Goal: Navigation & Orientation: Understand site structure

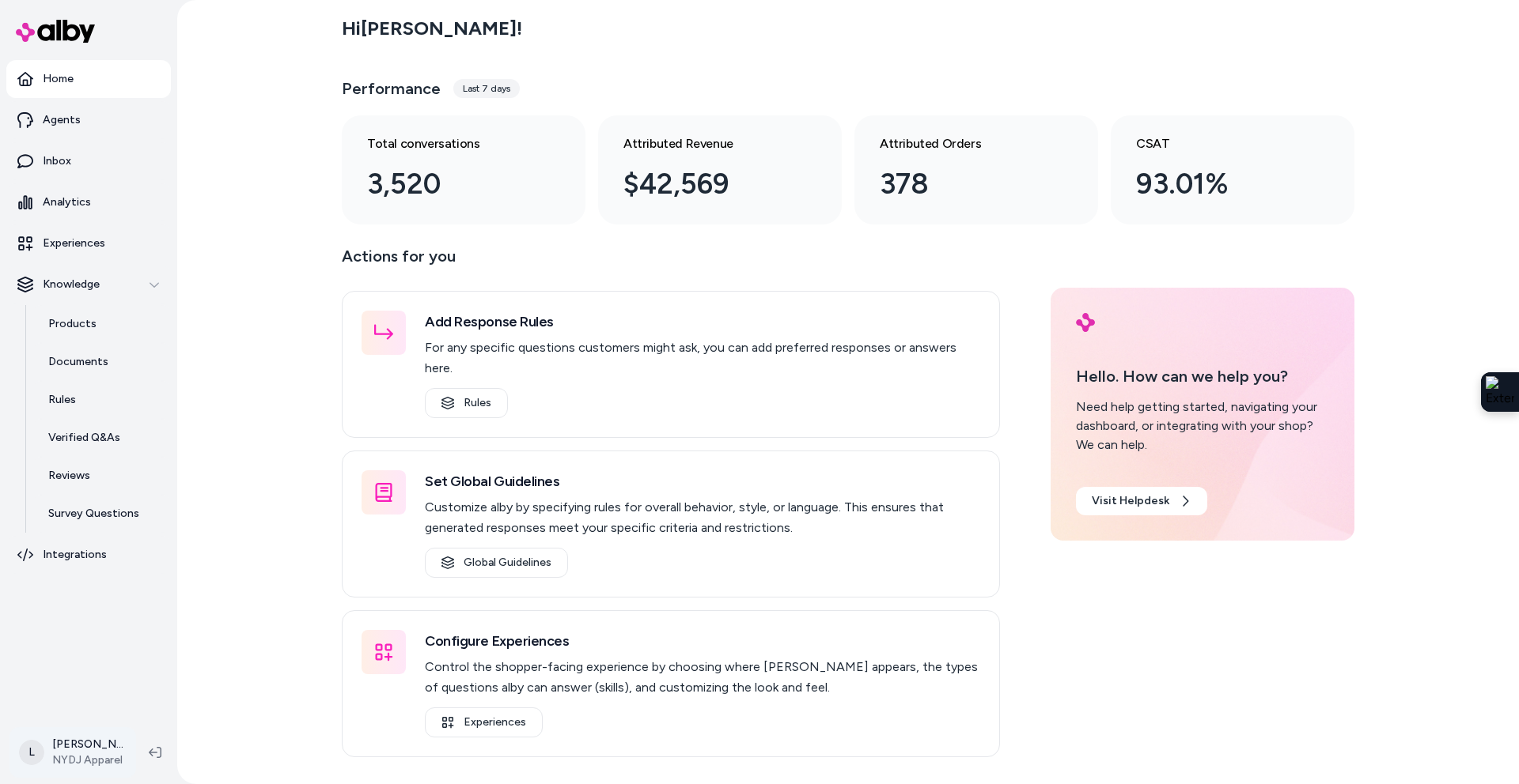
click at [80, 749] on html "Home Agents Inbox Analytics Experiences Knowledge Products Documents Rules Veri…" at bounding box center [760, 392] width 1519 height 784
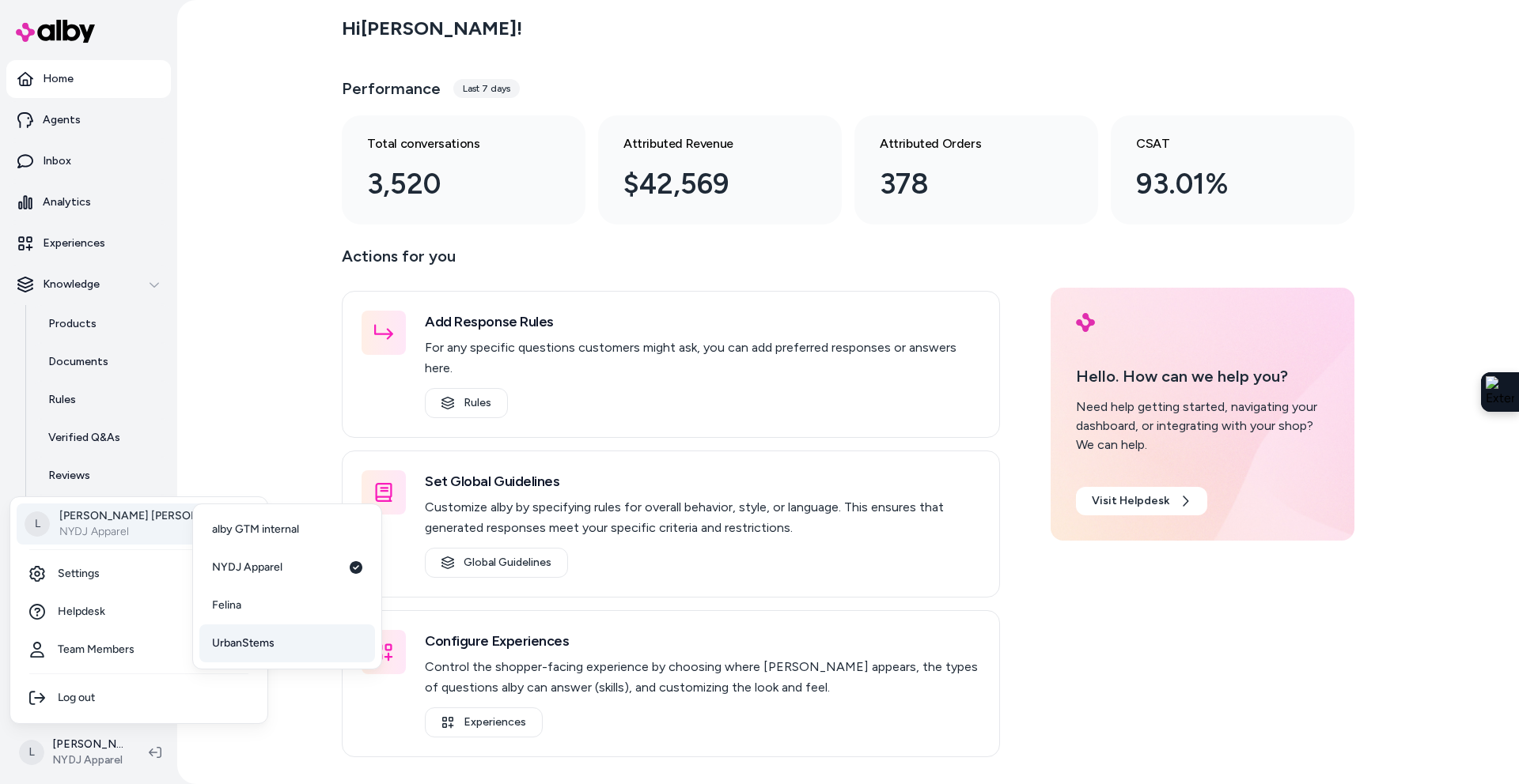
click at [245, 654] on link "UrbanStems" at bounding box center [287, 644] width 176 height 38
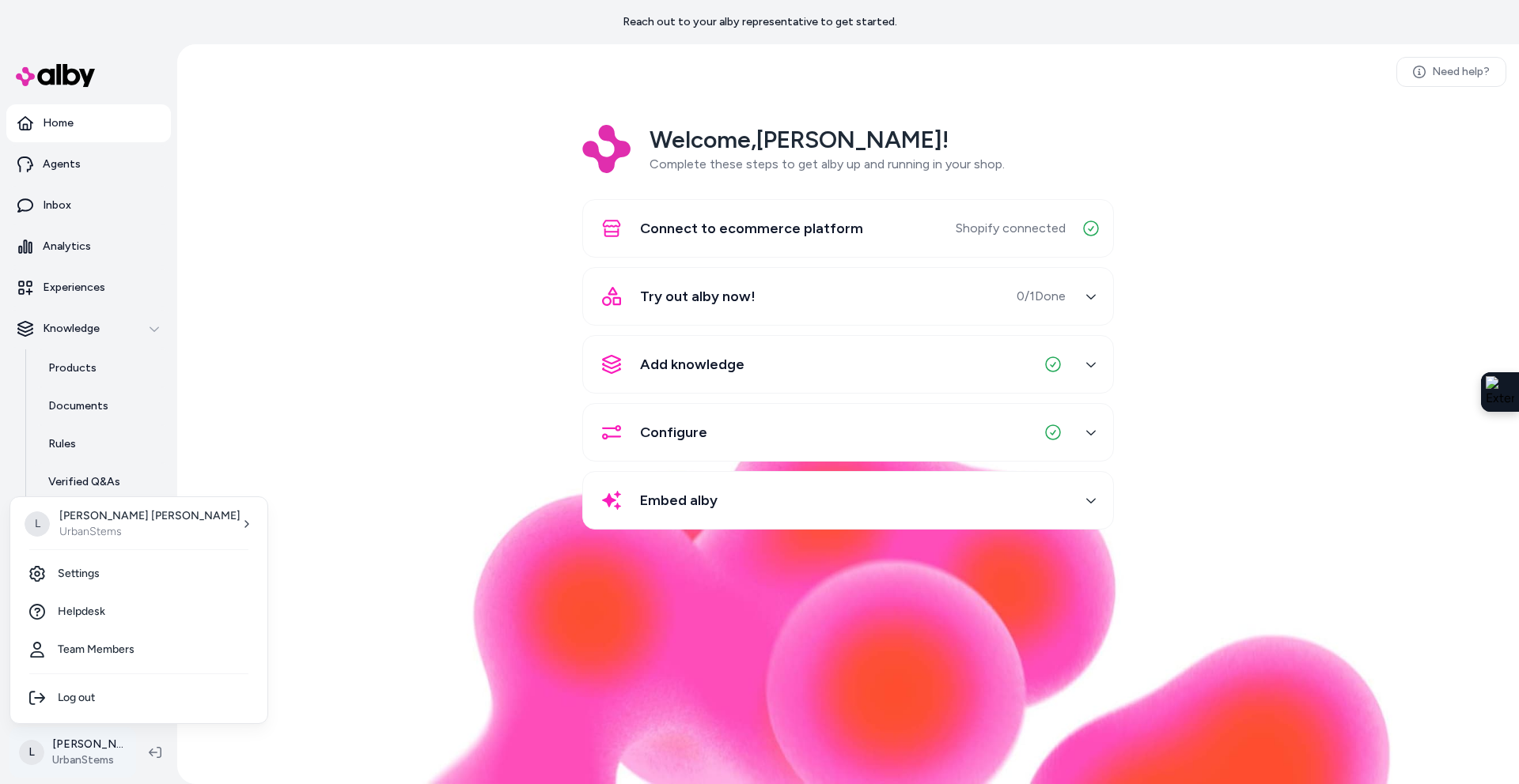
click at [88, 747] on html "Reach out to your alby representative to get started. Home Agents Inbox Analyti…" at bounding box center [760, 392] width 1519 height 784
click at [386, 455] on html "Reach out to your alby representative to get started. Home Agents Inbox Analyti…" at bounding box center [760, 392] width 1519 height 784
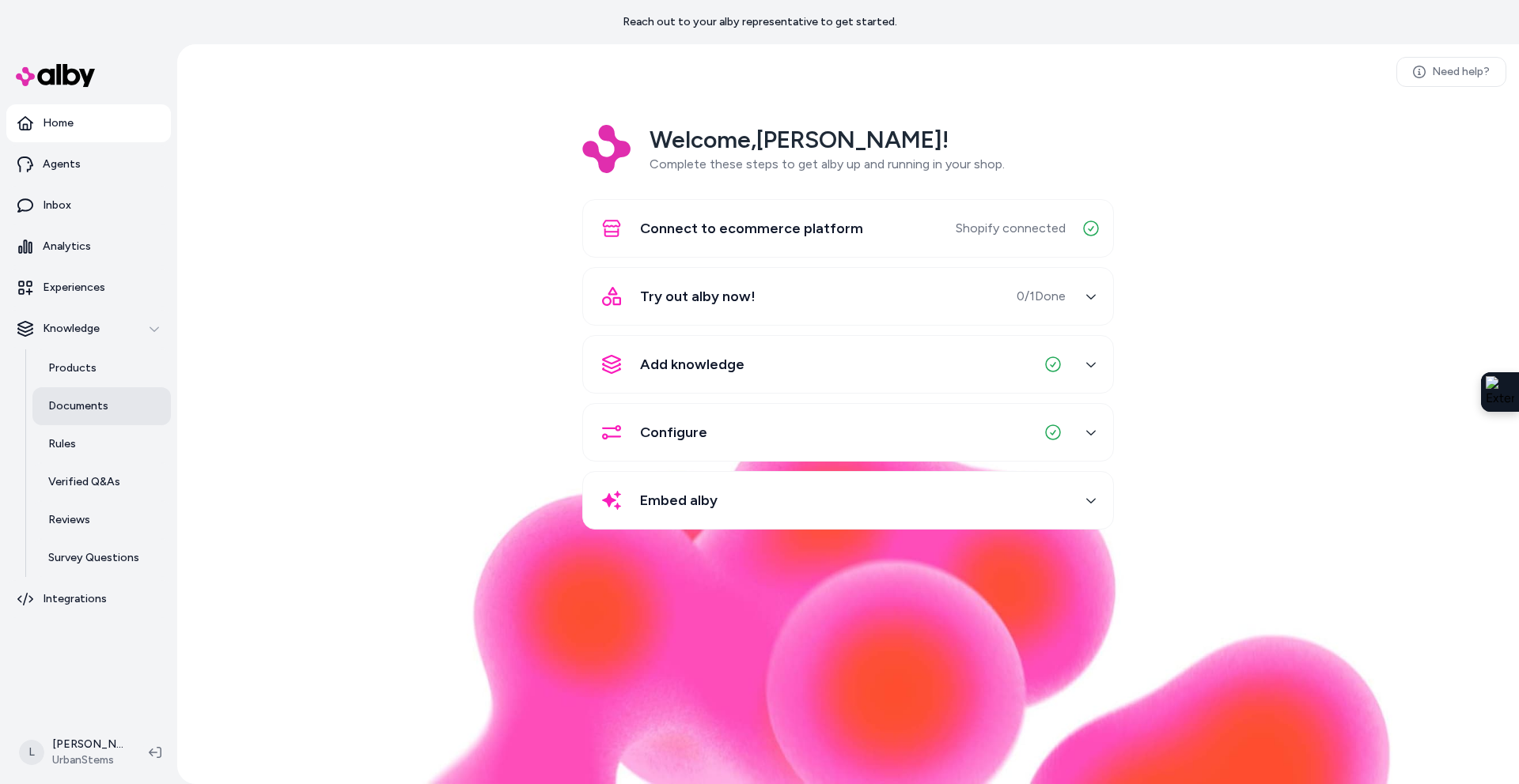
click at [81, 408] on p "Documents" at bounding box center [78, 407] width 60 height 16
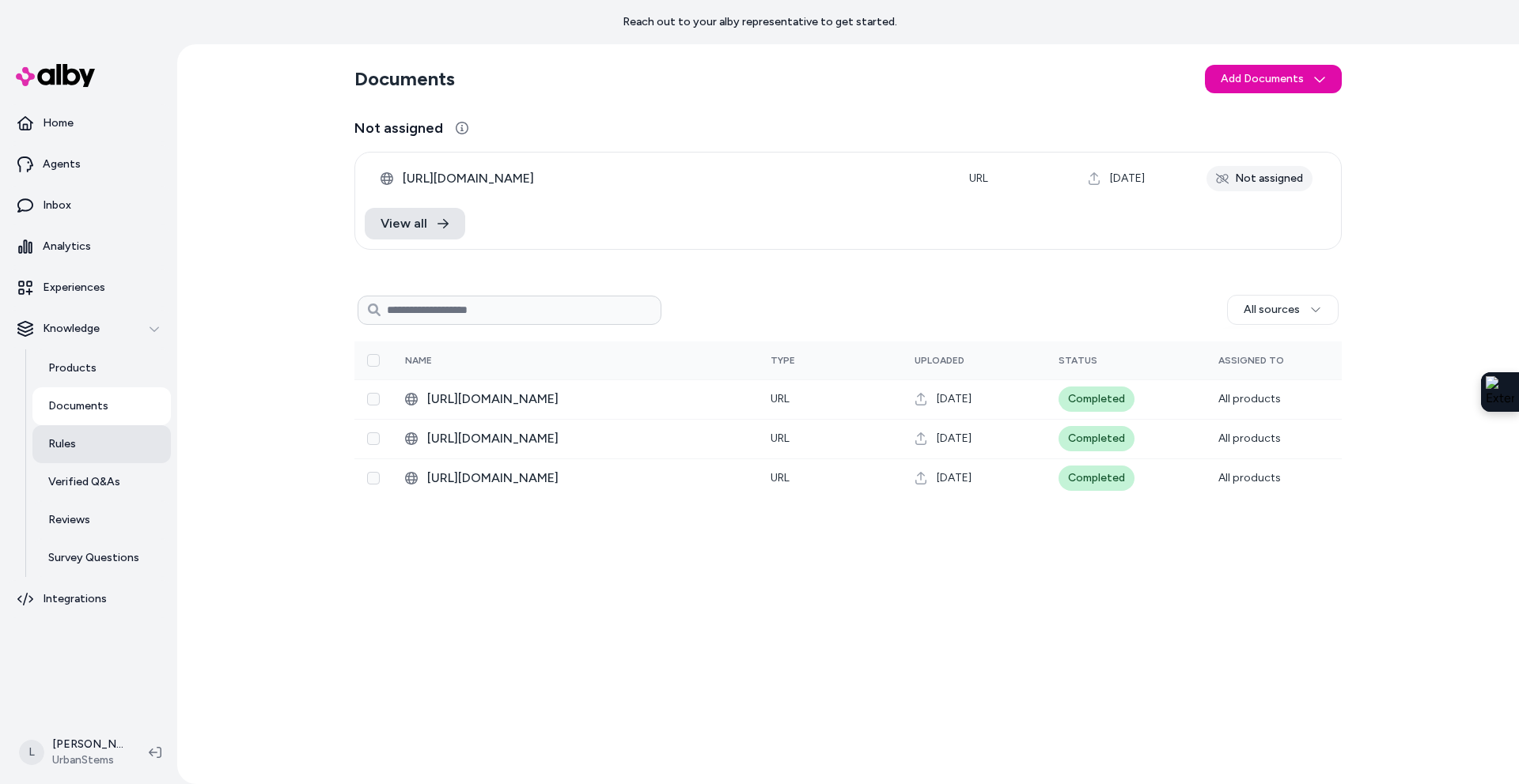
click at [66, 445] on p "Rules" at bounding box center [61, 445] width 28 height 16
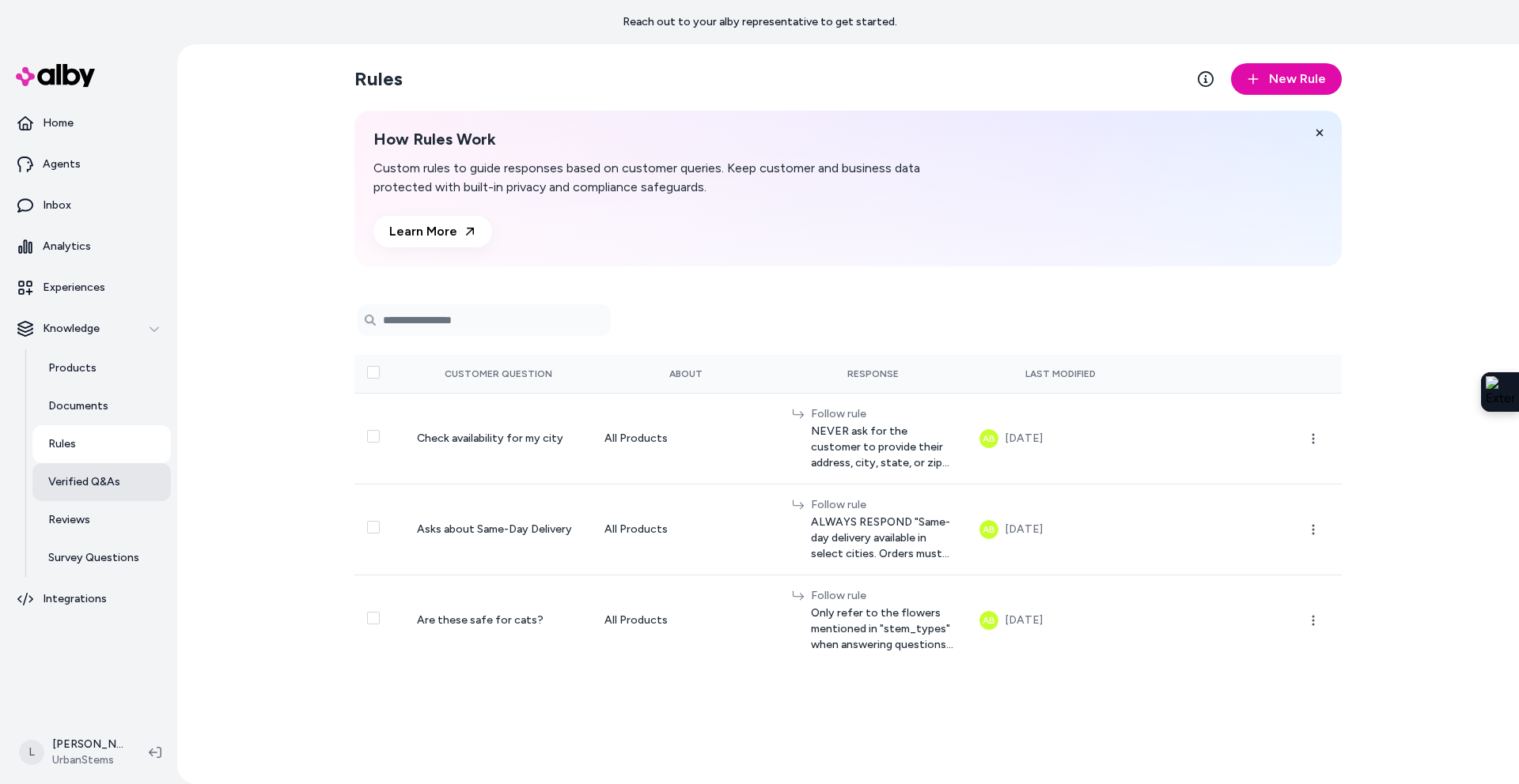
click at [101, 476] on p "Verified Q&As" at bounding box center [84, 482] width 72 height 16
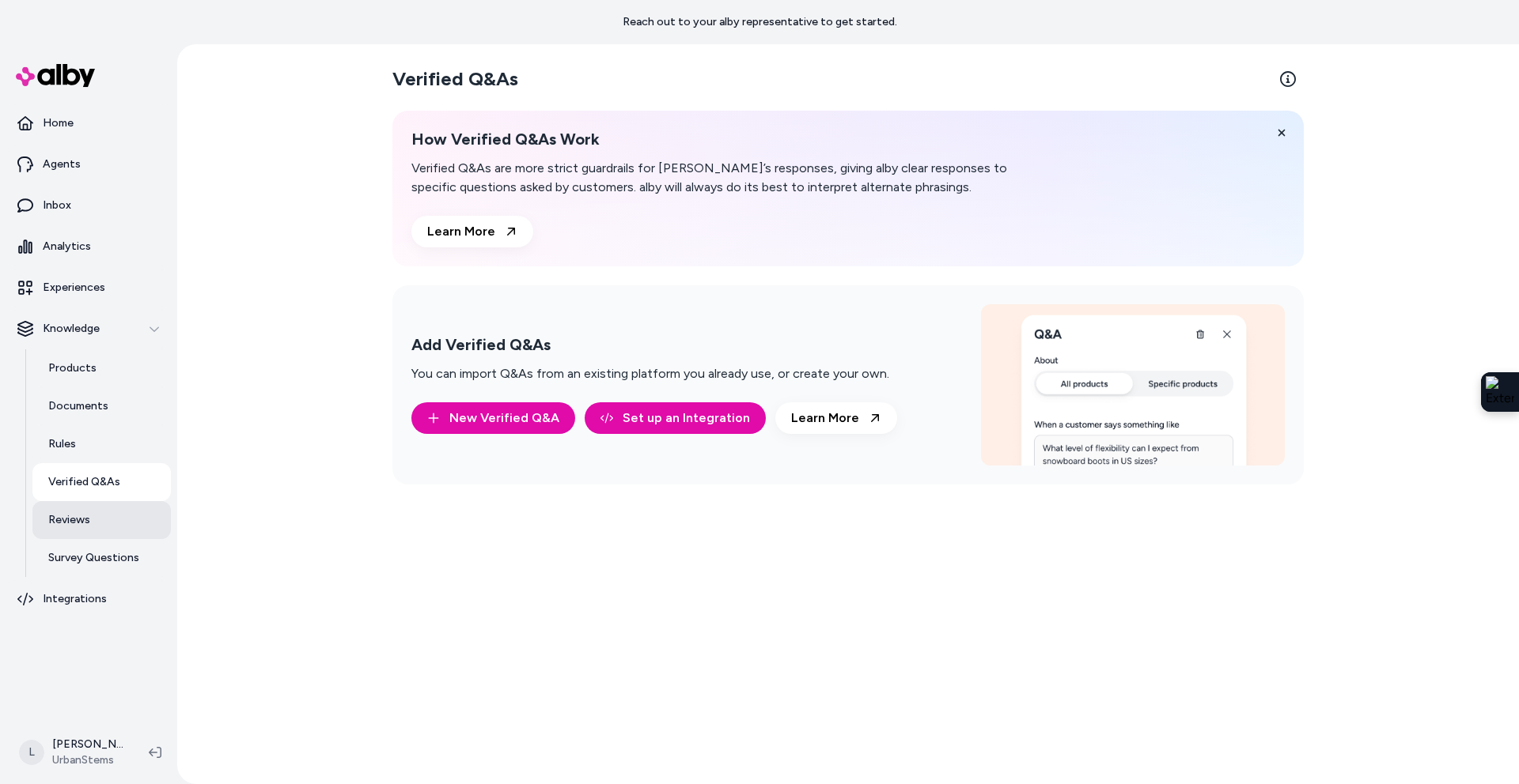
click at [91, 522] on link "Reviews" at bounding box center [102, 520] width 139 height 38
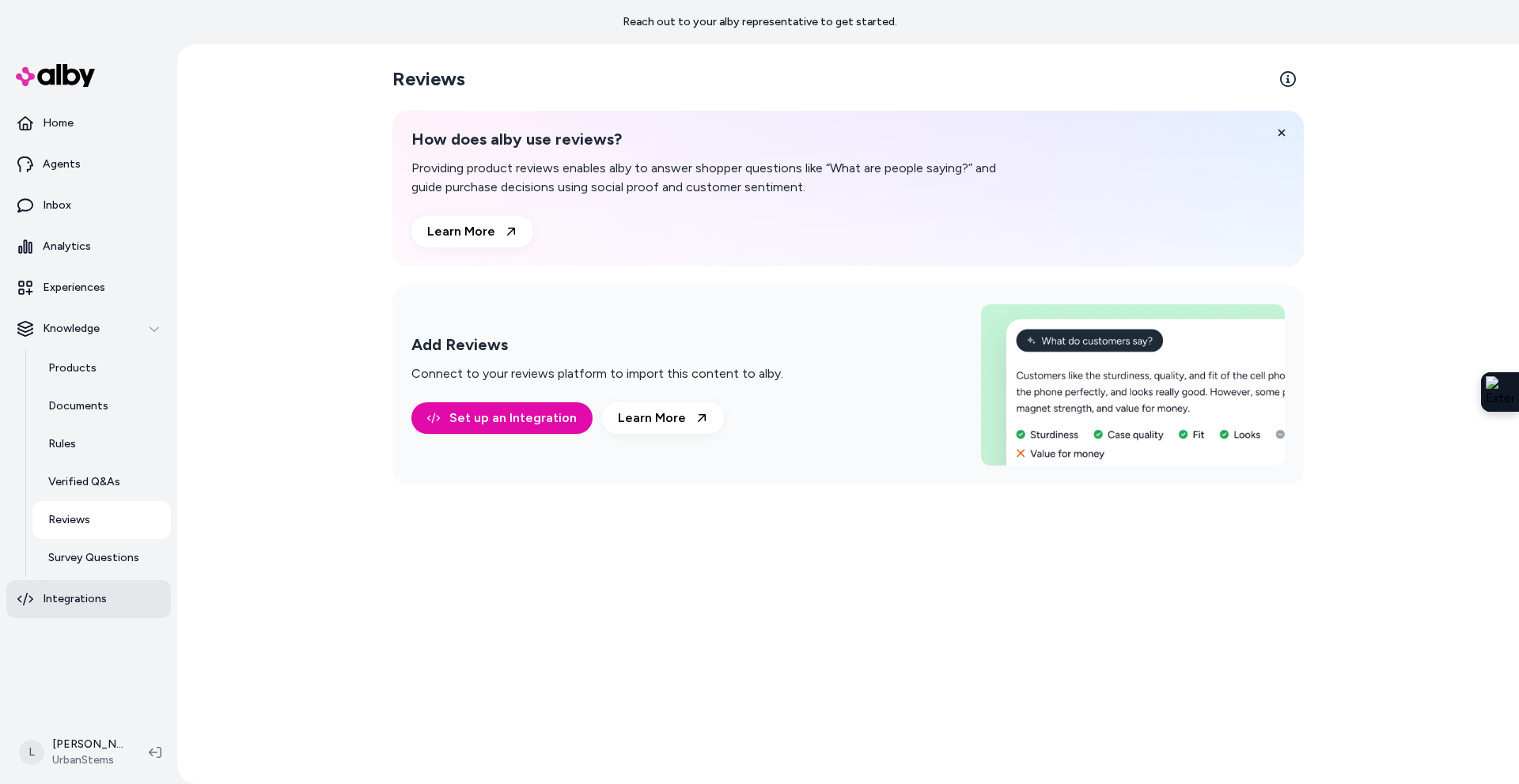
click at [73, 601] on p "Integrations" at bounding box center [75, 599] width 64 height 16
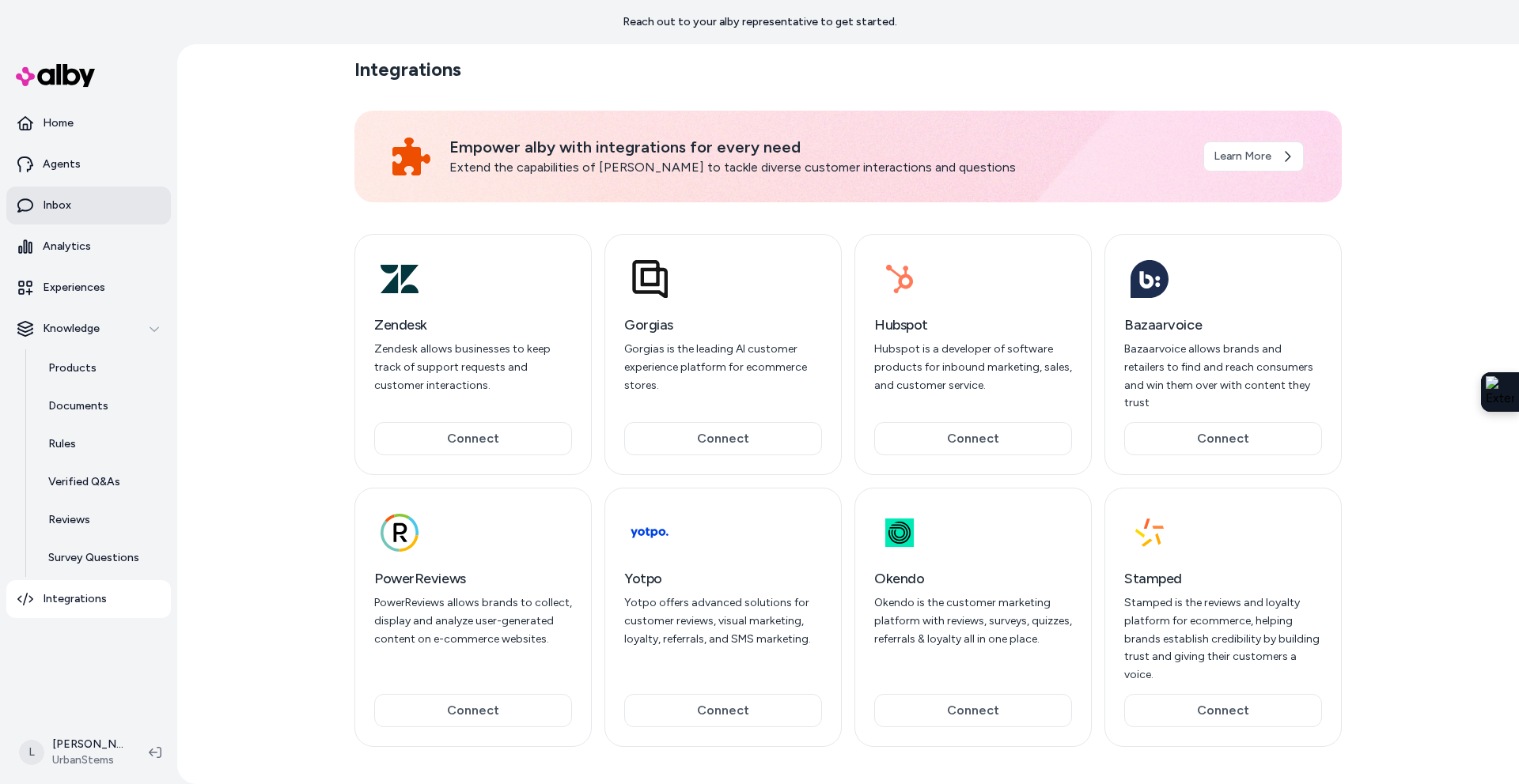
click at [67, 206] on p "Inbox" at bounding box center [57, 206] width 28 height 16
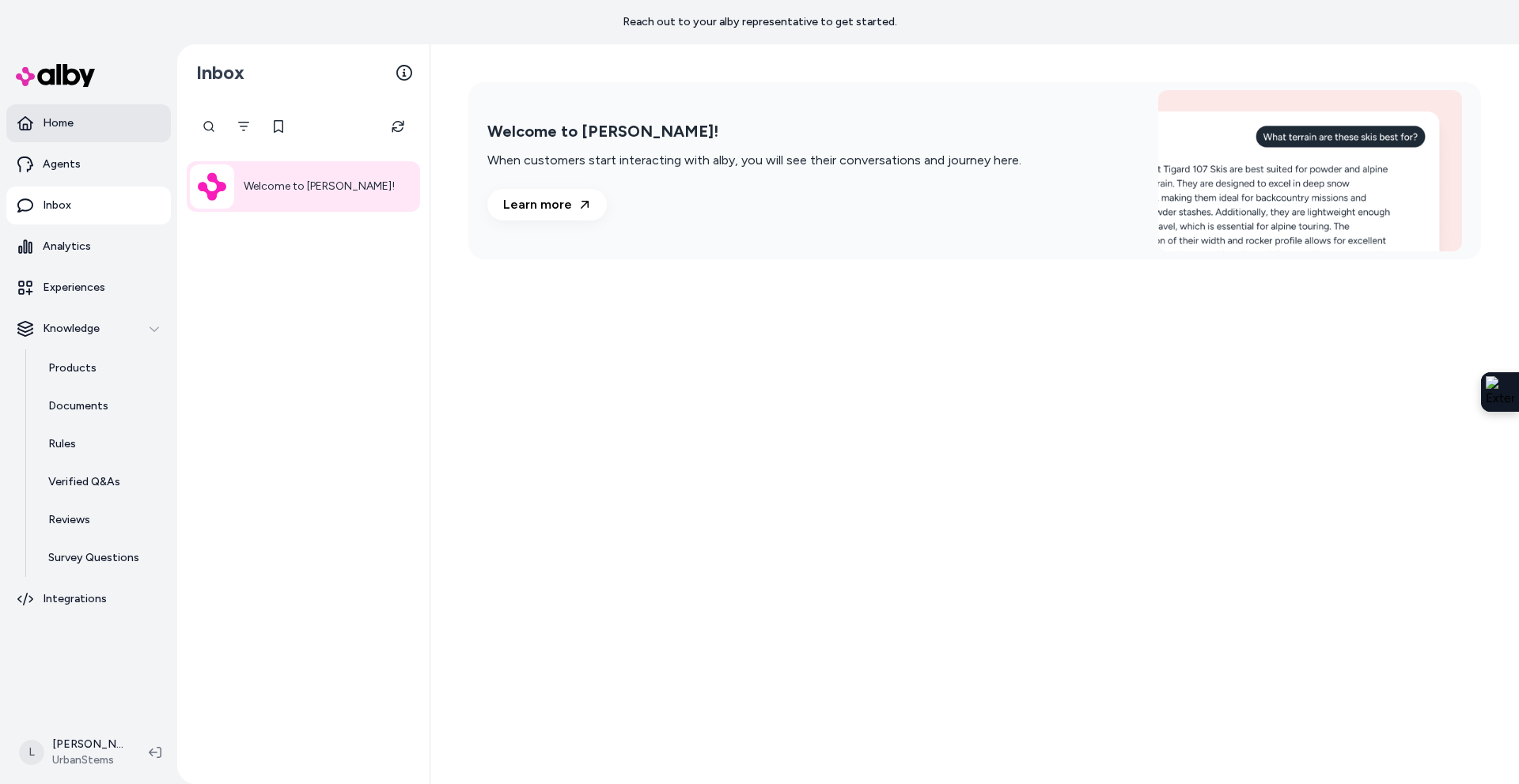
click at [61, 117] on p "Home" at bounding box center [58, 123] width 31 height 16
